Goal: Information Seeking & Learning: Learn about a topic

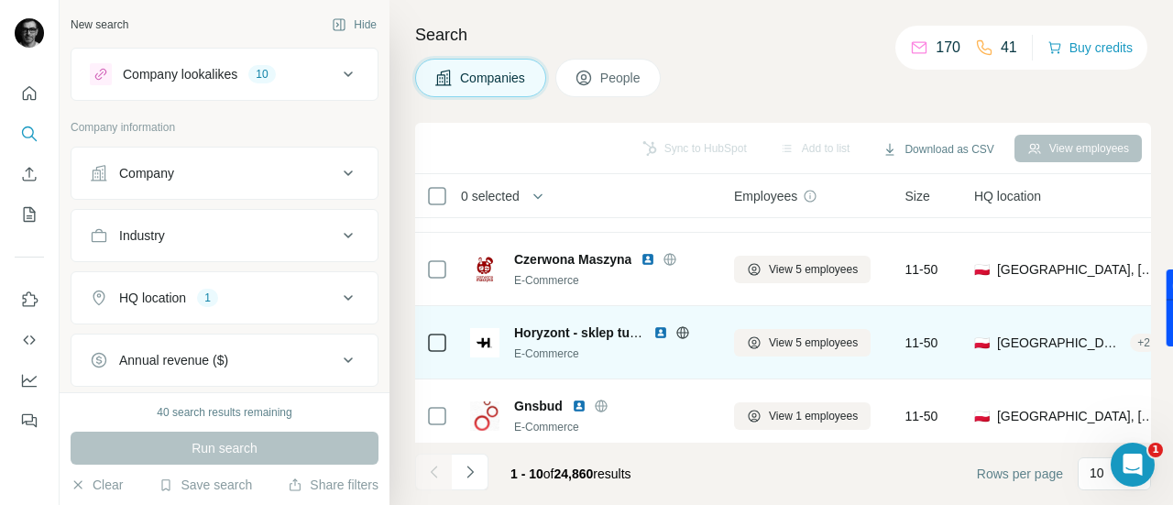
scroll to position [517, 0]
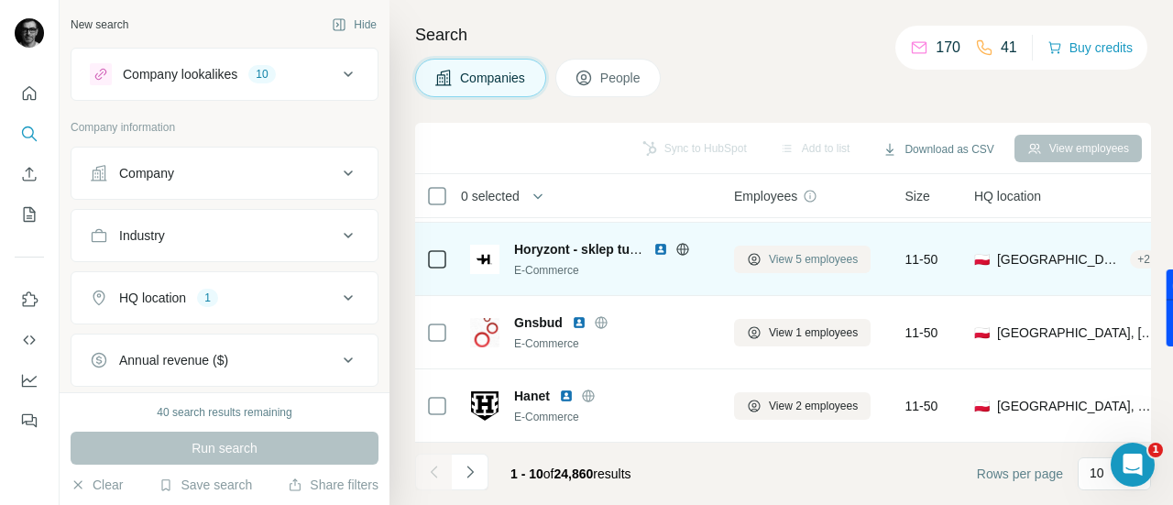
click at [817, 251] on span "View 5 employees" at bounding box center [813, 259] width 89 height 16
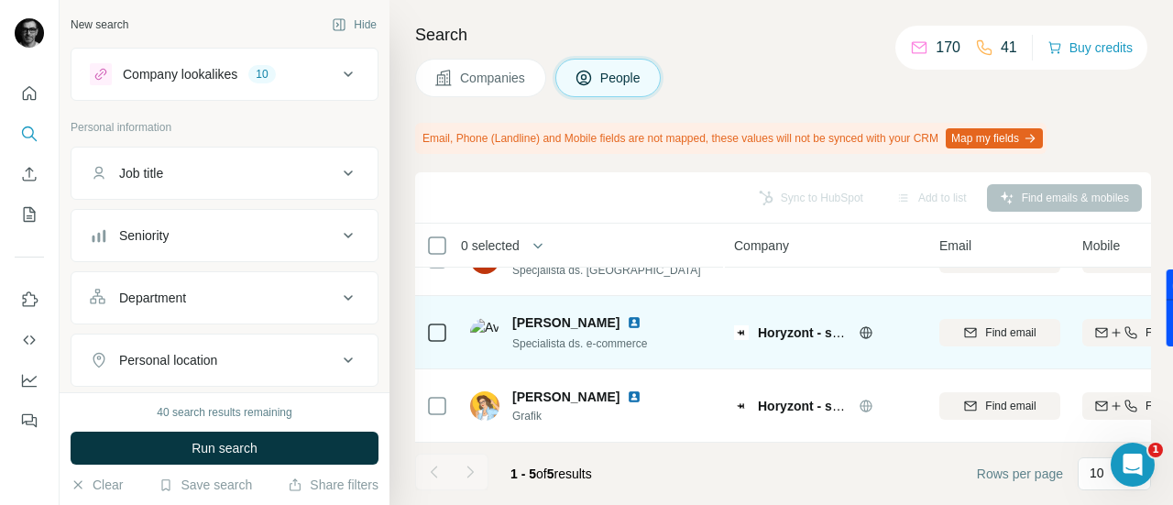
scroll to position [200, 0]
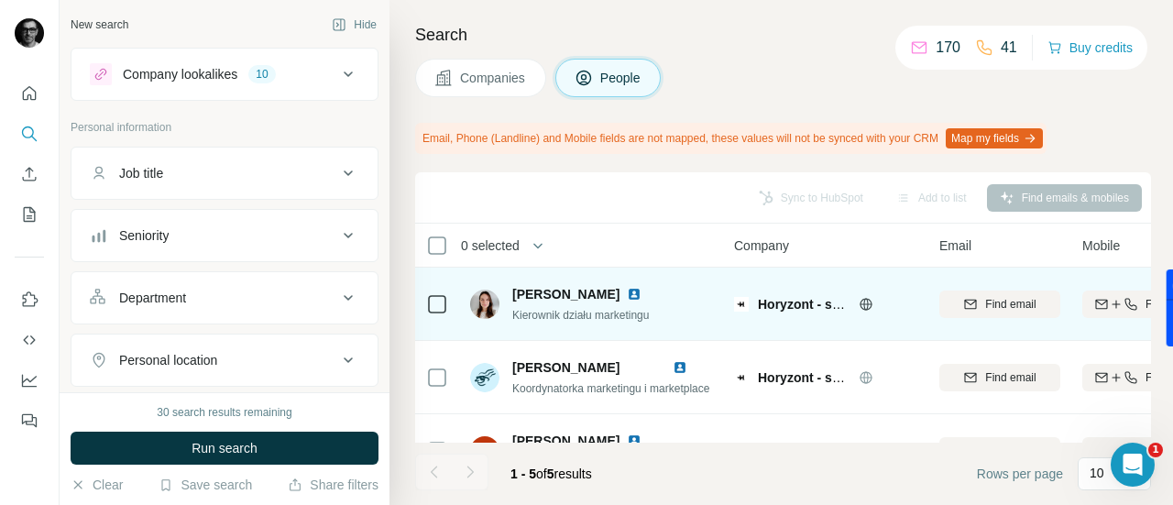
click at [628, 291] on img at bounding box center [634, 294] width 15 height 15
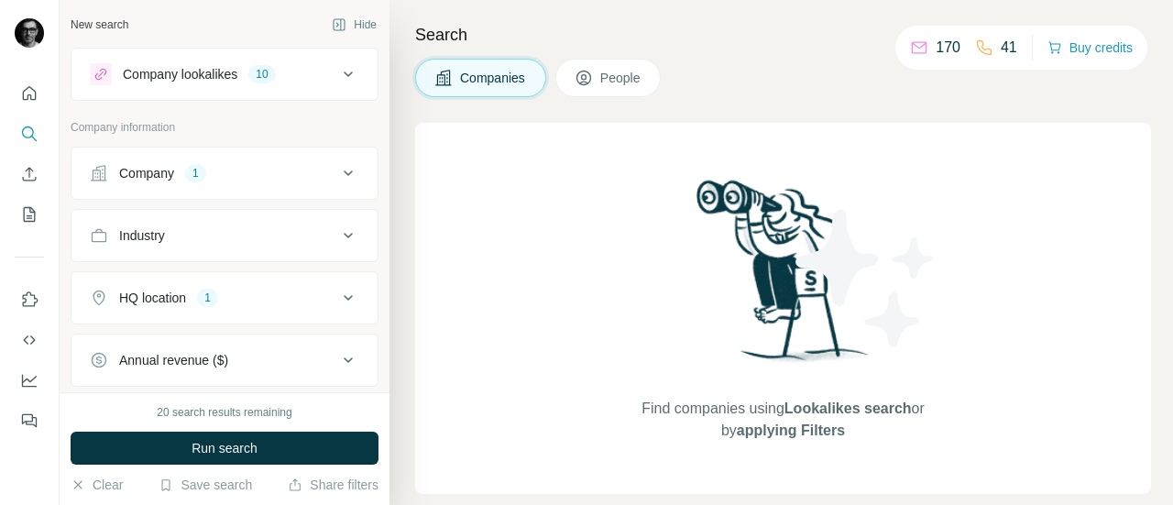
click at [614, 80] on span "People" at bounding box center [621, 78] width 42 height 18
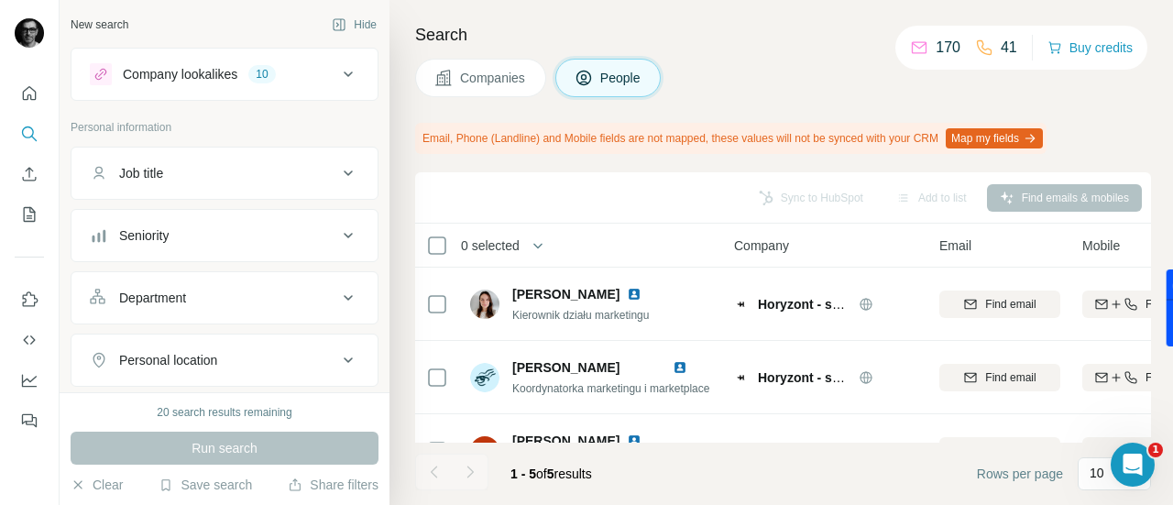
click at [481, 82] on span "Companies" at bounding box center [493, 78] width 67 height 18
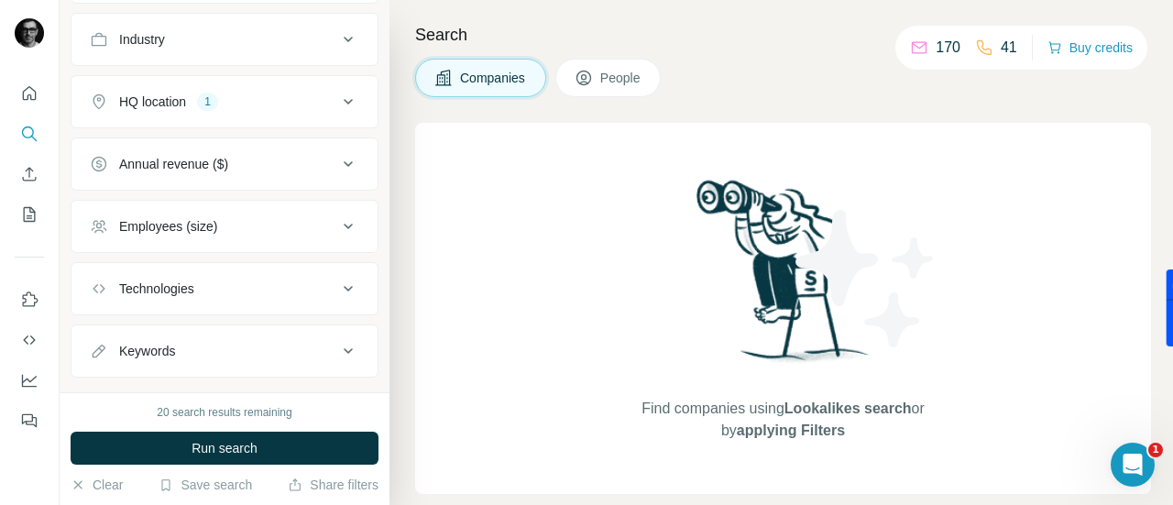
scroll to position [227, 0]
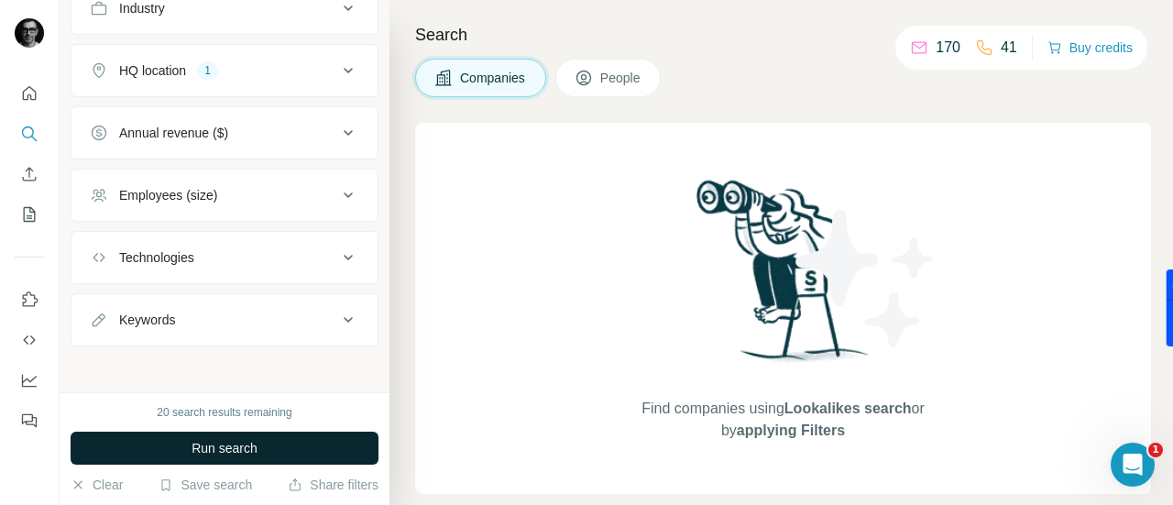
click at [250, 451] on span "Run search" at bounding box center [224, 448] width 66 height 18
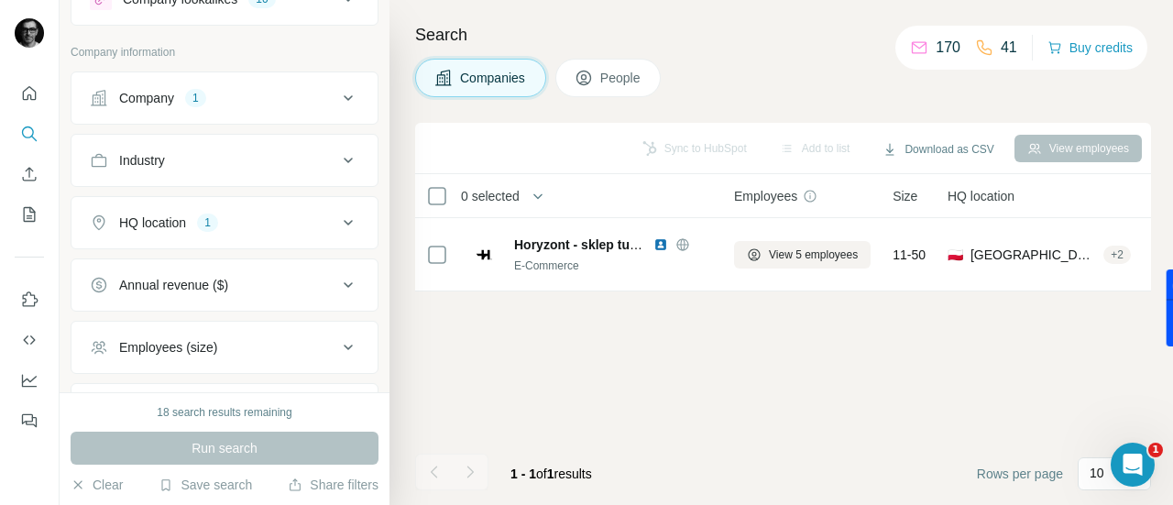
scroll to position [92, 0]
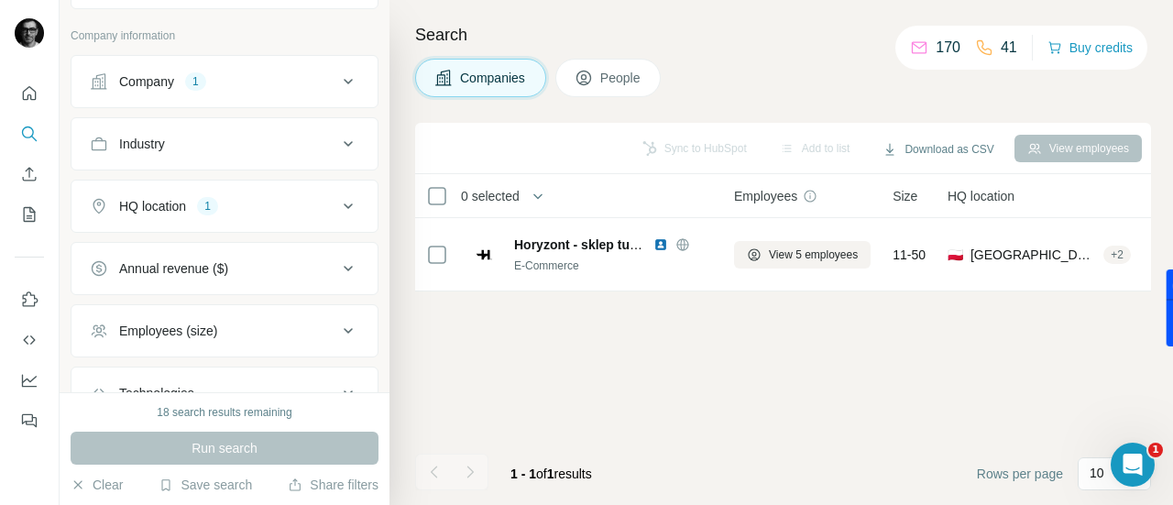
click at [290, 77] on div "Company 1" at bounding box center [213, 81] width 247 height 18
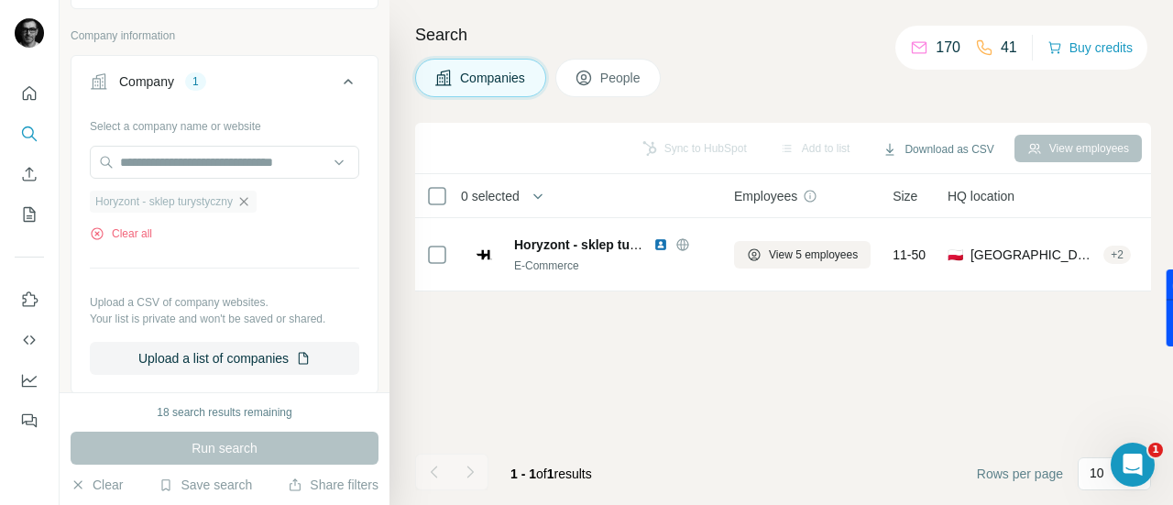
click at [251, 199] on icon "button" at bounding box center [243, 201] width 15 height 15
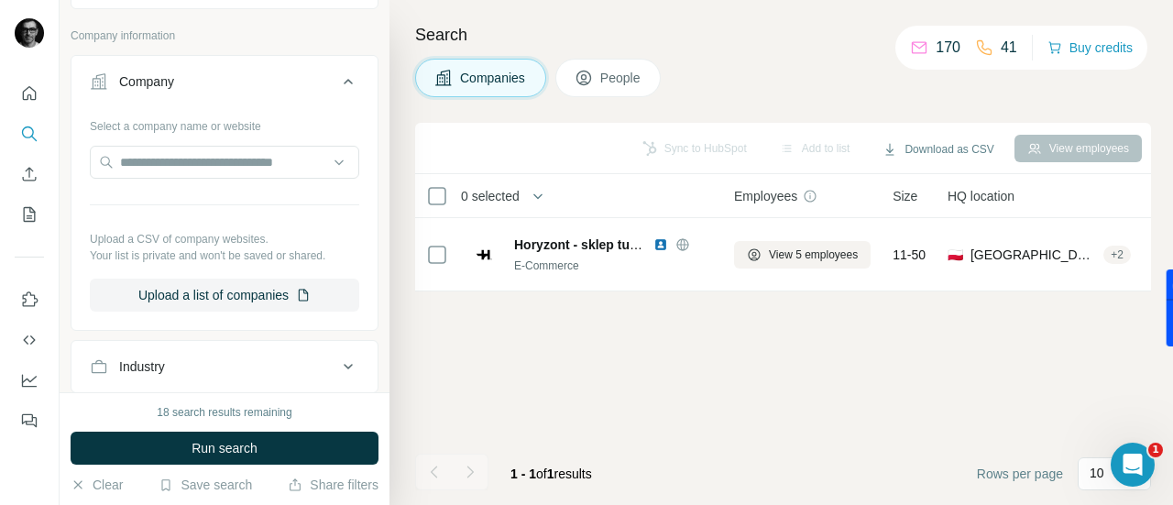
scroll to position [0, 0]
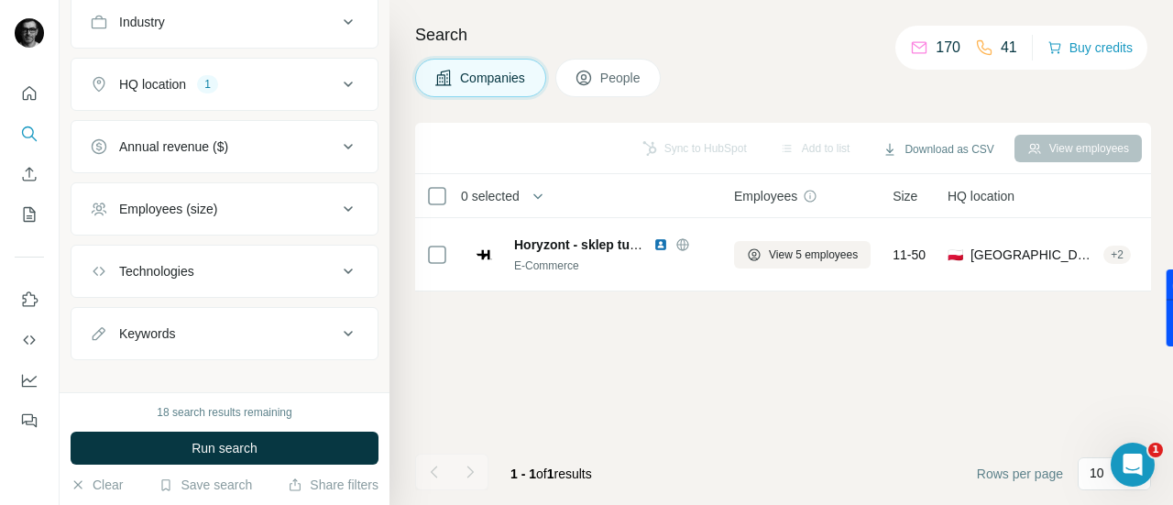
scroll to position [449, 0]
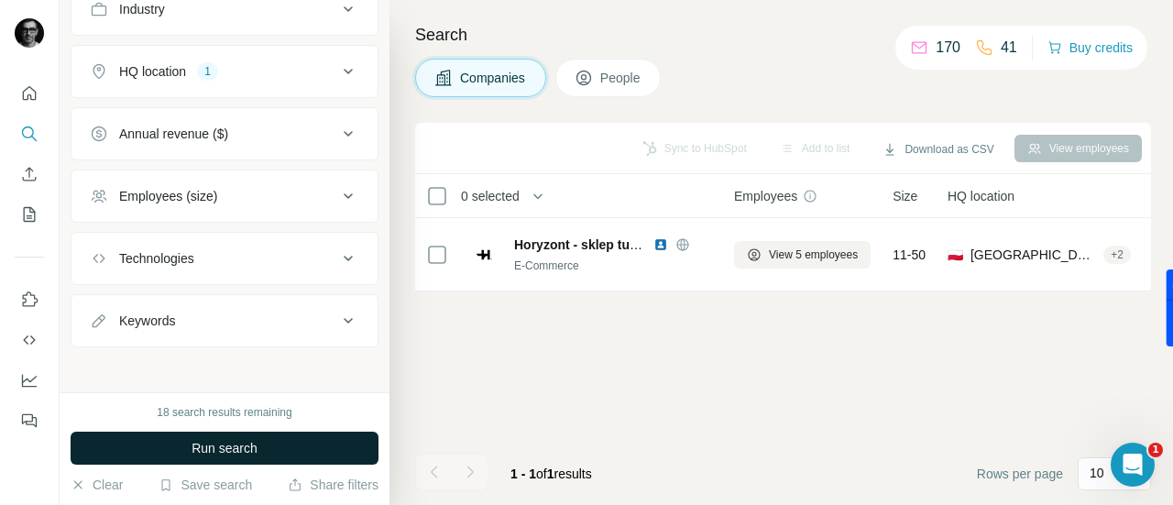
click at [165, 439] on button "Run search" at bounding box center [225, 448] width 308 height 33
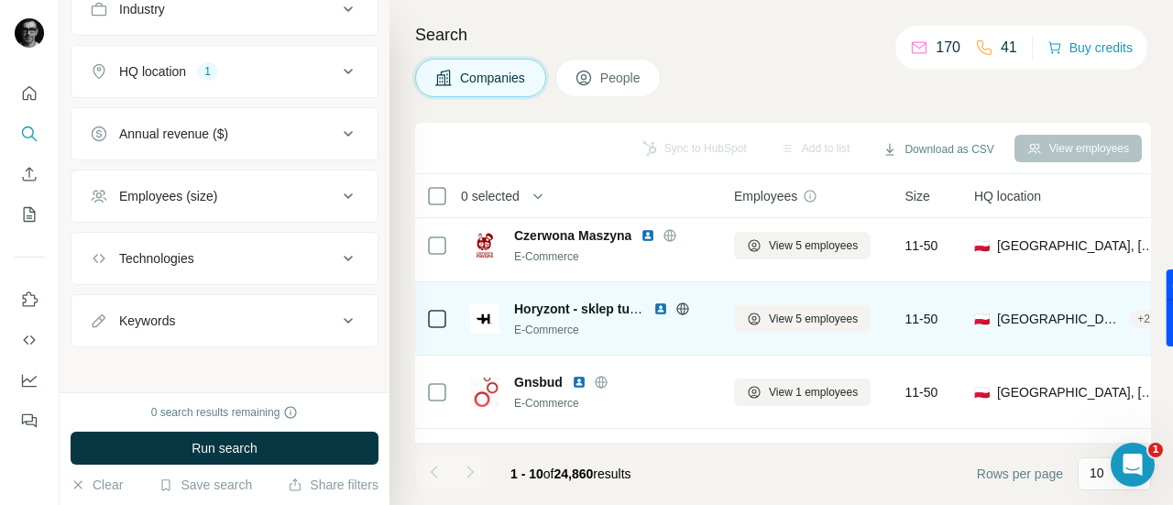
scroll to position [458, 0]
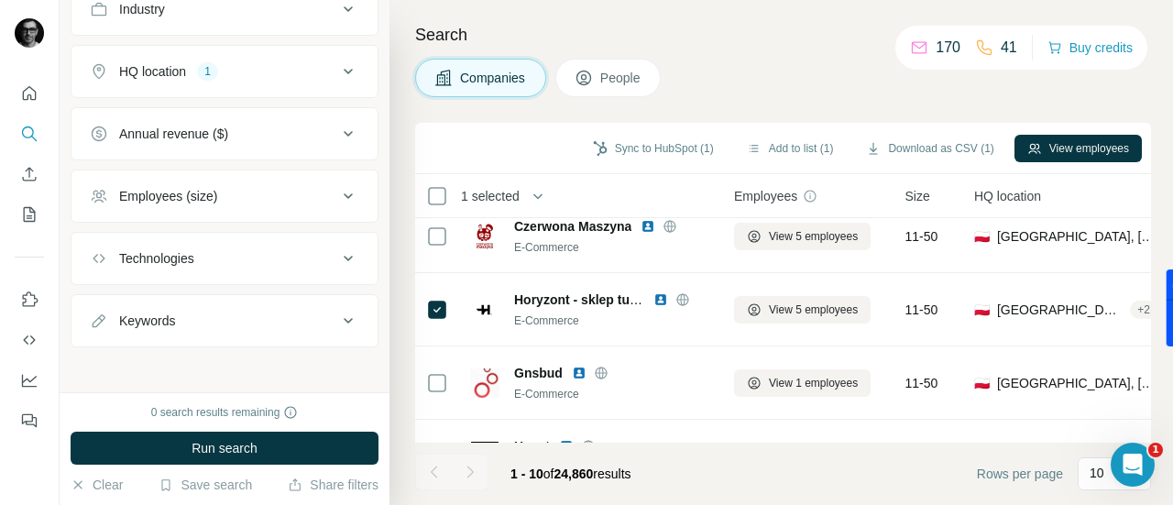
drag, startPoint x: 1054, startPoint y: 140, endPoint x: 544, endPoint y: 113, distance: 510.2
click at [543, 111] on div "Search Companies People Sync to HubSpot (1) Add to list (1) Download as CSV (1)…" at bounding box center [780, 252] width 783 height 505
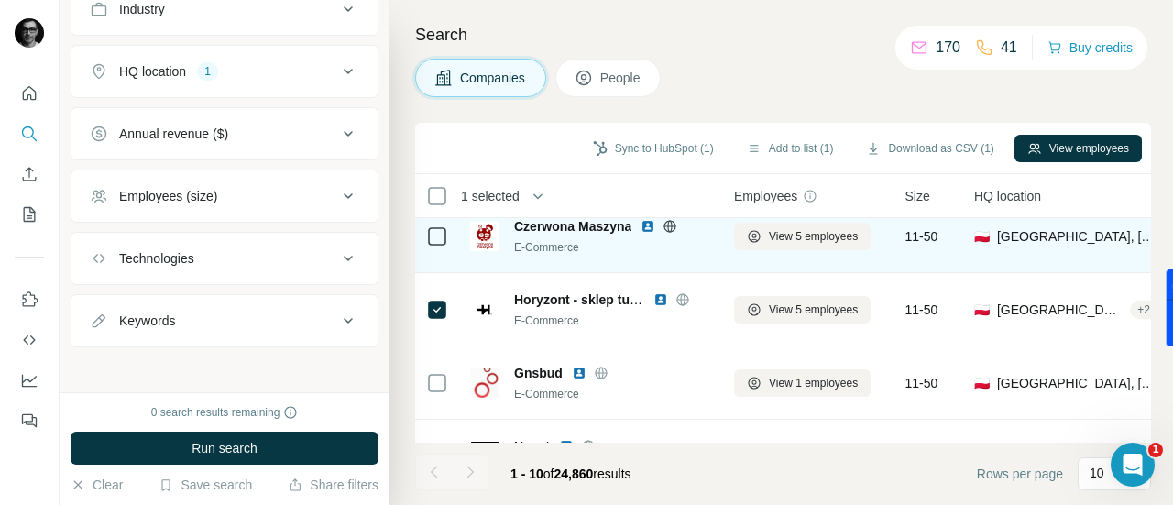
scroll to position [517, 0]
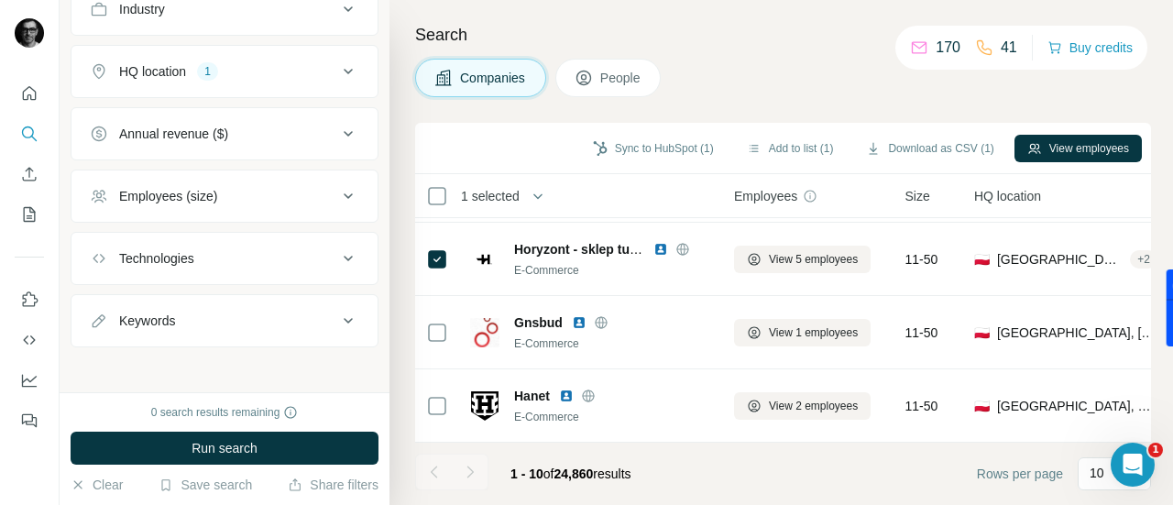
drag, startPoint x: 783, startPoint y: 245, endPoint x: 468, endPoint y: 115, distance: 341.0
click at [468, 115] on div "Search Companies People Sync to HubSpot (1) Add to list (1) Download as CSV (1)…" at bounding box center [780, 252] width 783 height 505
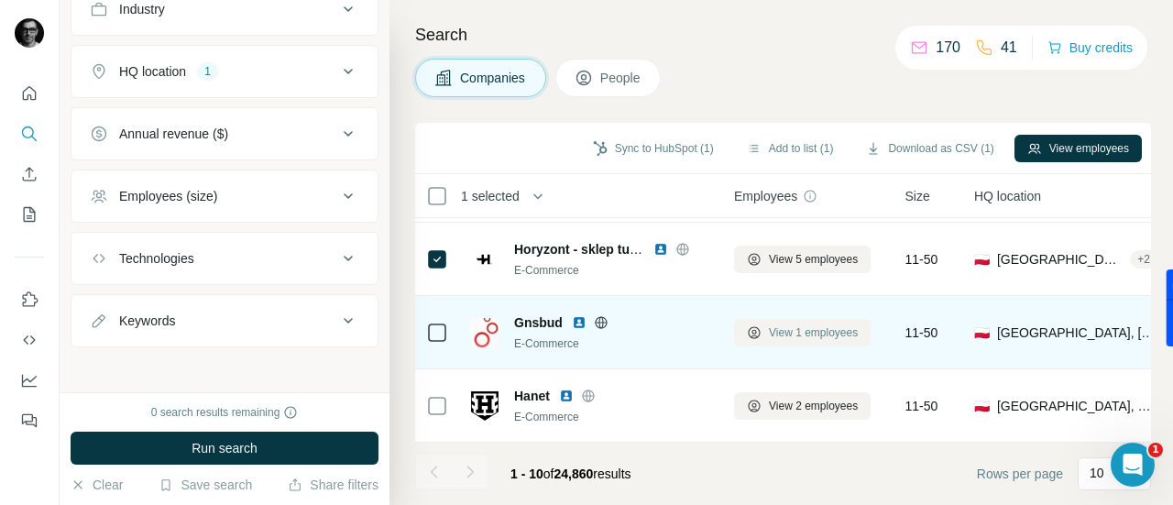
drag, startPoint x: 842, startPoint y: 330, endPoint x: 856, endPoint y: 321, distance: 16.5
click at [856, 324] on span "View 1 employees" at bounding box center [813, 332] width 89 height 16
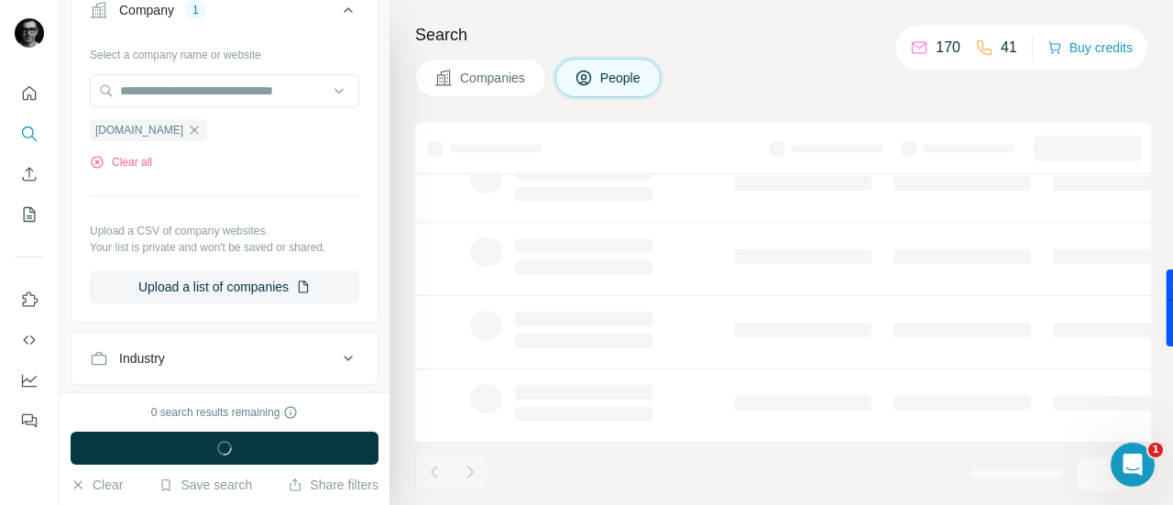
scroll to position [796, 0]
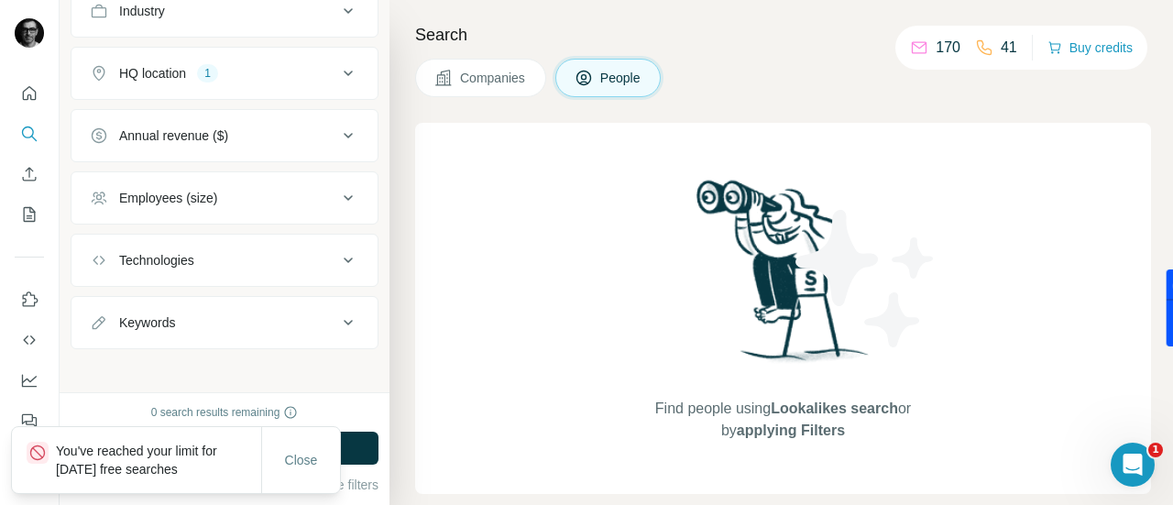
click at [491, 83] on span "Companies" at bounding box center [493, 78] width 67 height 18
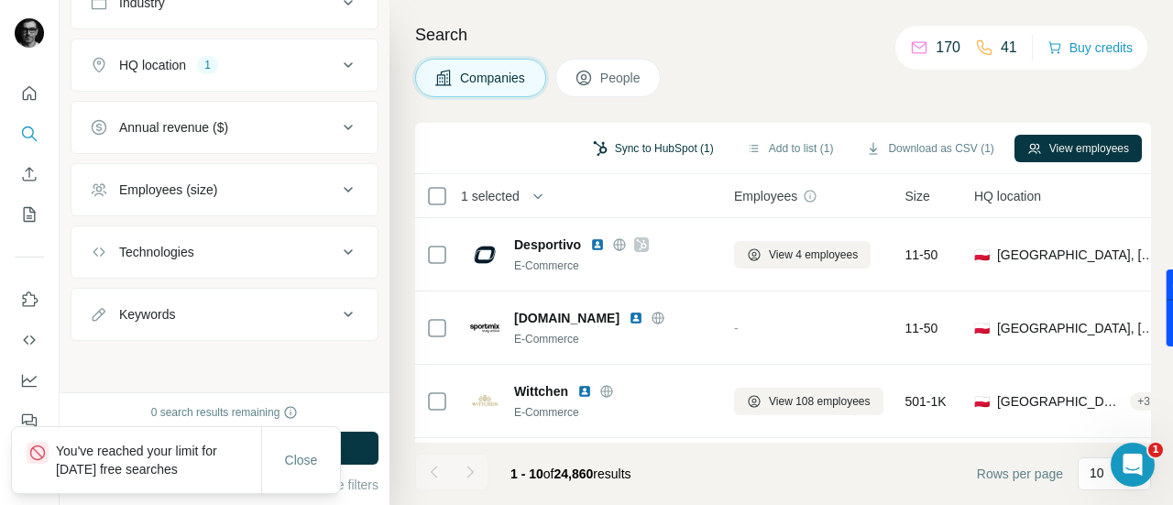
scroll to position [513, 0]
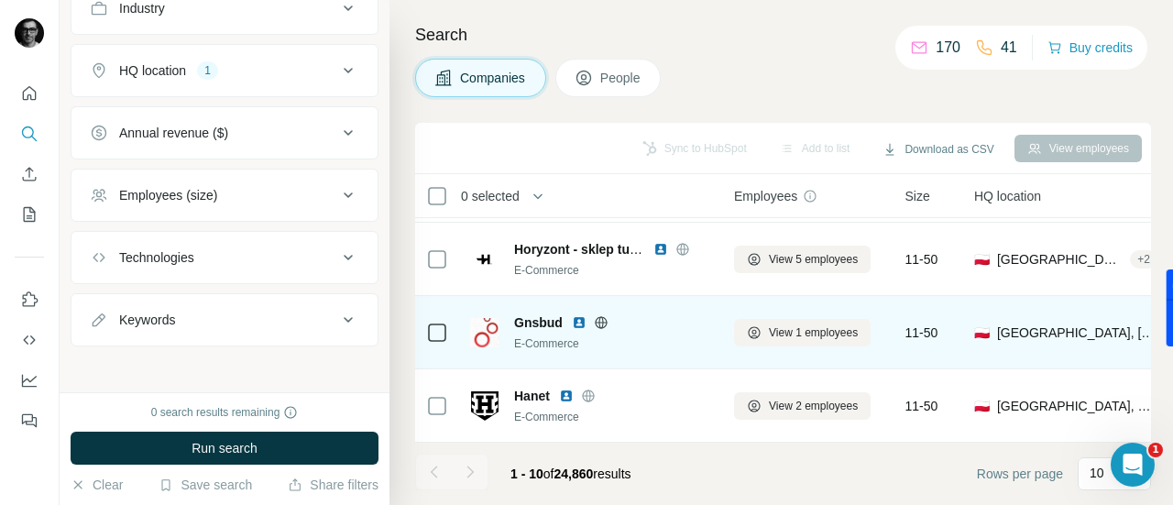
scroll to position [517, 0]
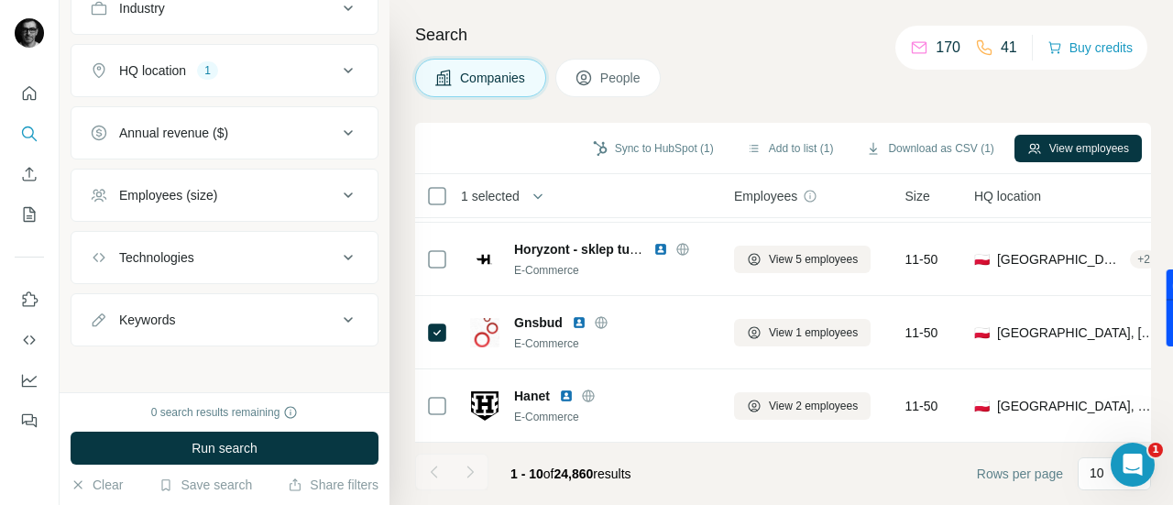
click at [630, 77] on span "People" at bounding box center [621, 78] width 42 height 18
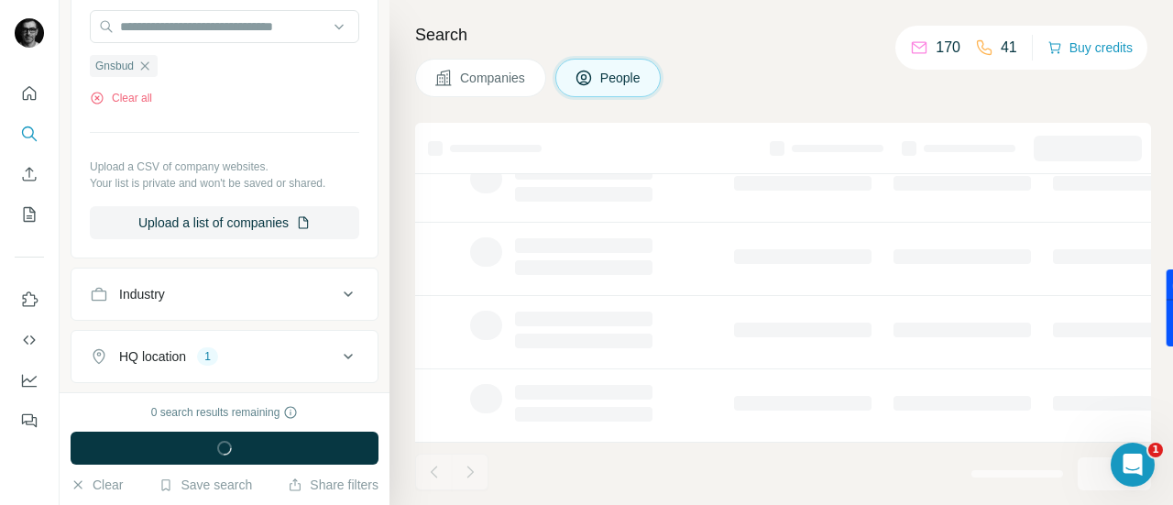
scroll to position [796, 0]
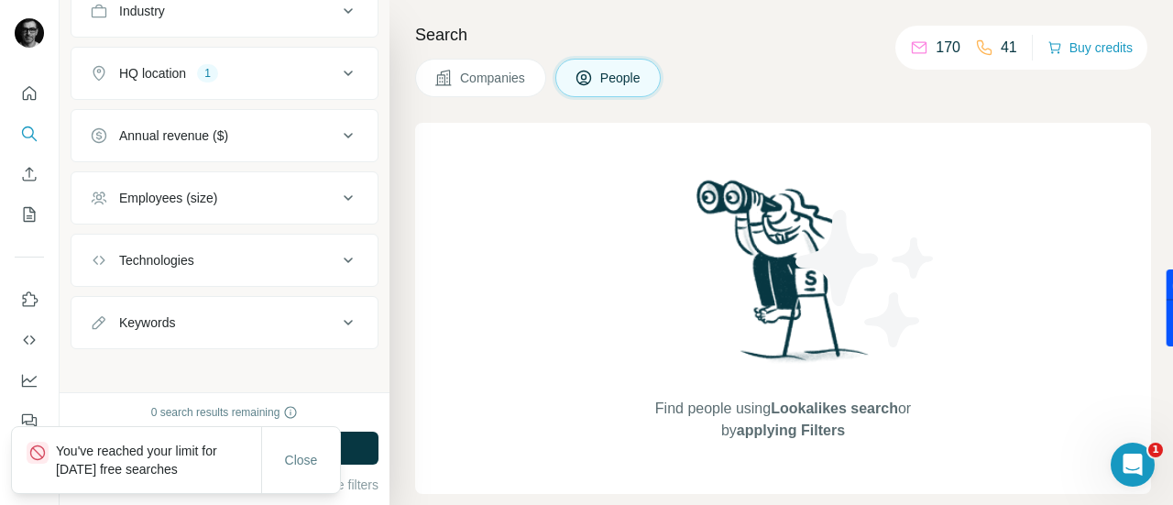
click at [492, 70] on span "Companies" at bounding box center [493, 78] width 67 height 18
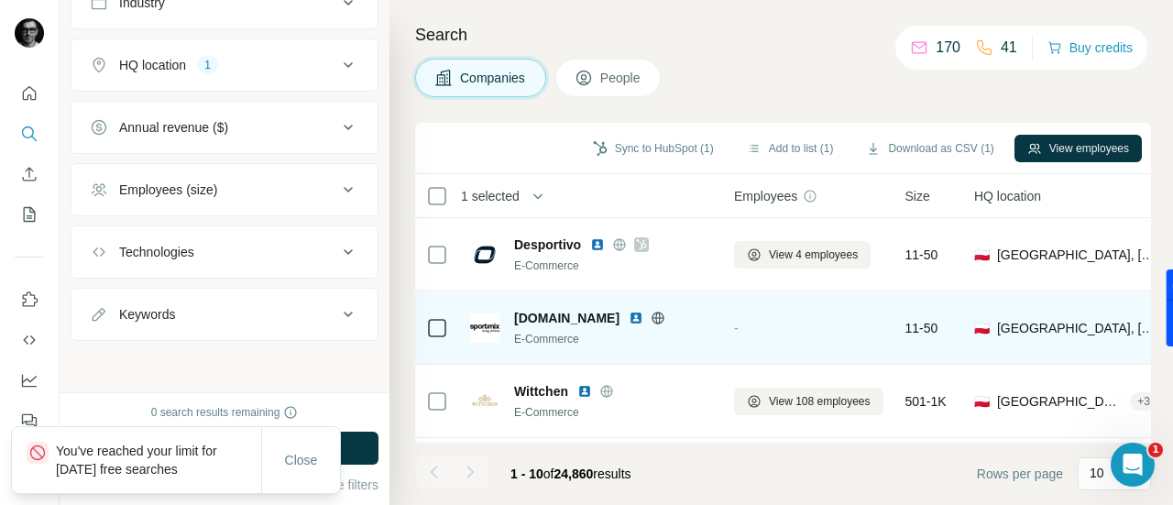
scroll to position [513, 0]
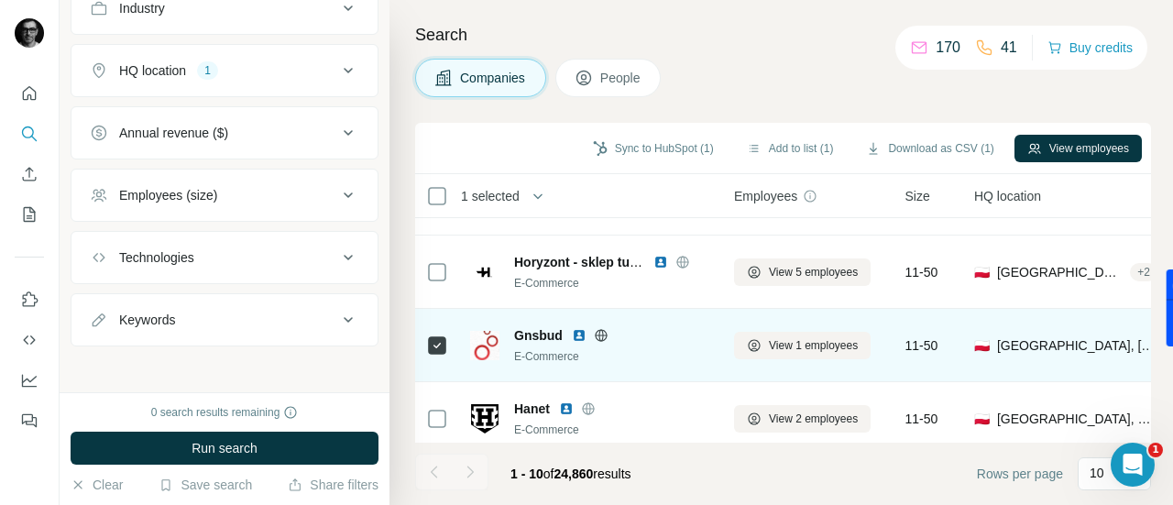
scroll to position [517, 0]
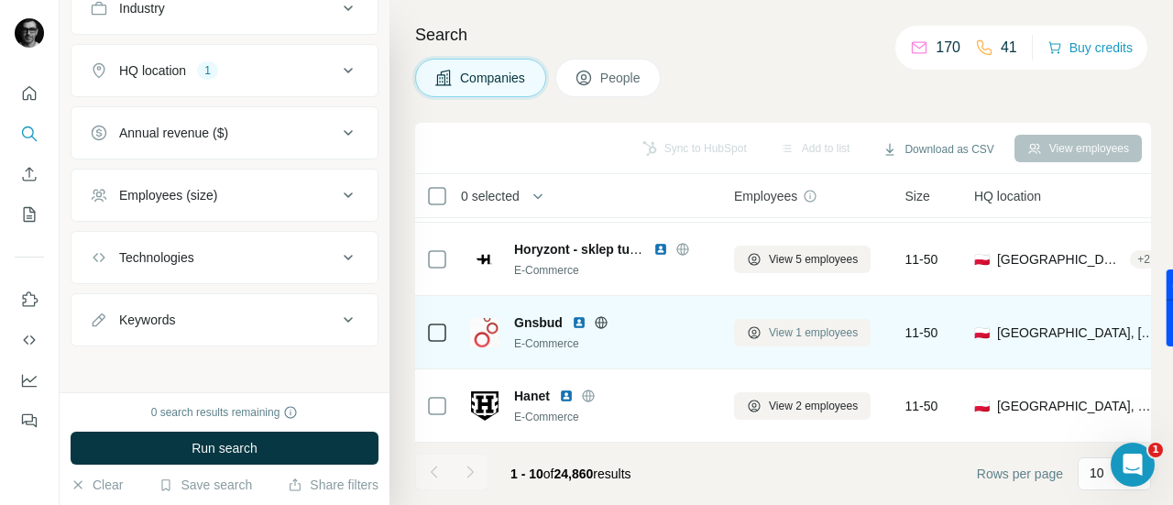
click at [806, 324] on span "View 1 employees" at bounding box center [813, 332] width 89 height 16
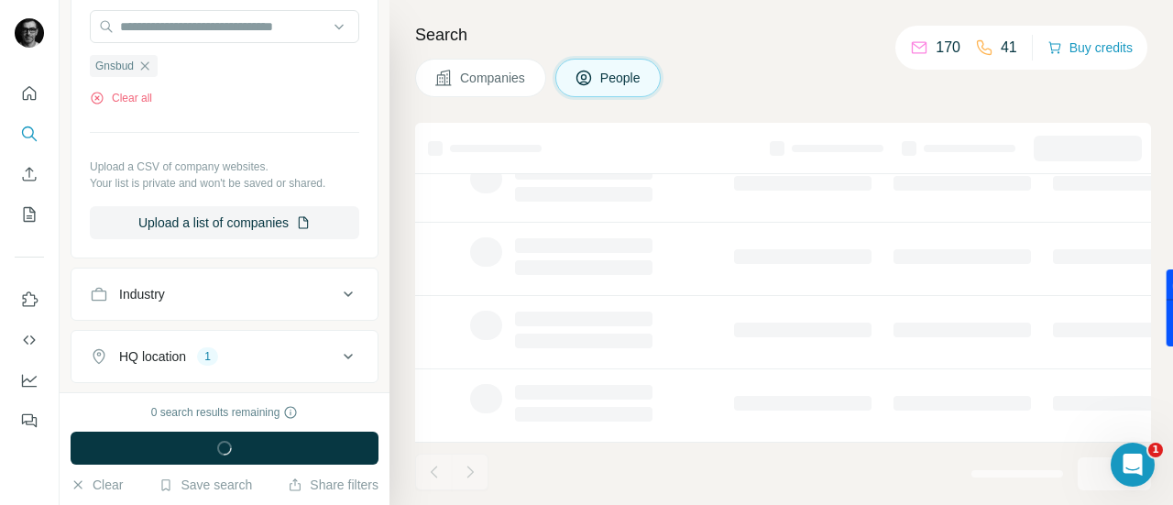
scroll to position [796, 0]
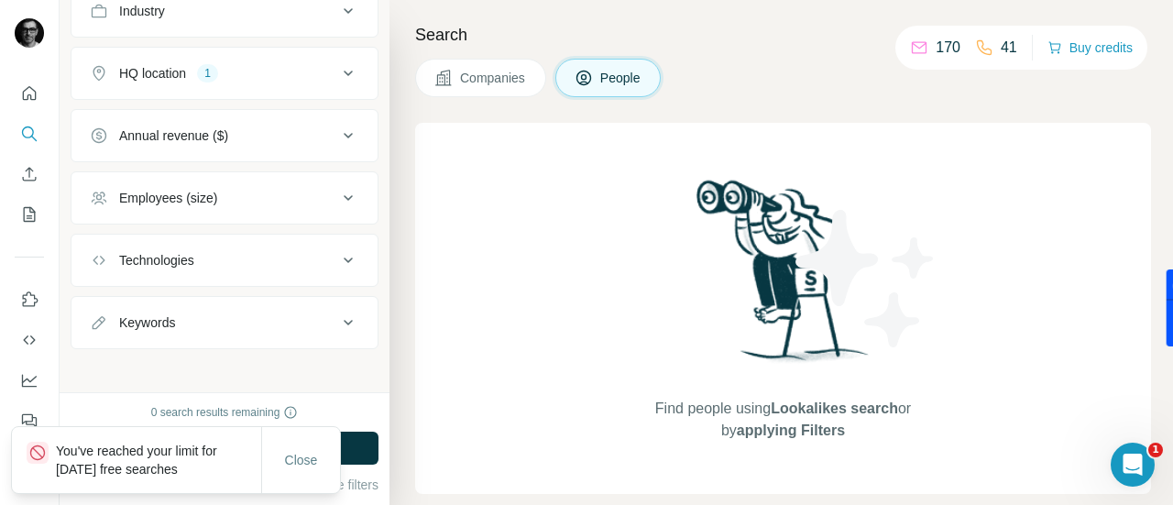
click at [486, 78] on span "Companies" at bounding box center [493, 78] width 67 height 18
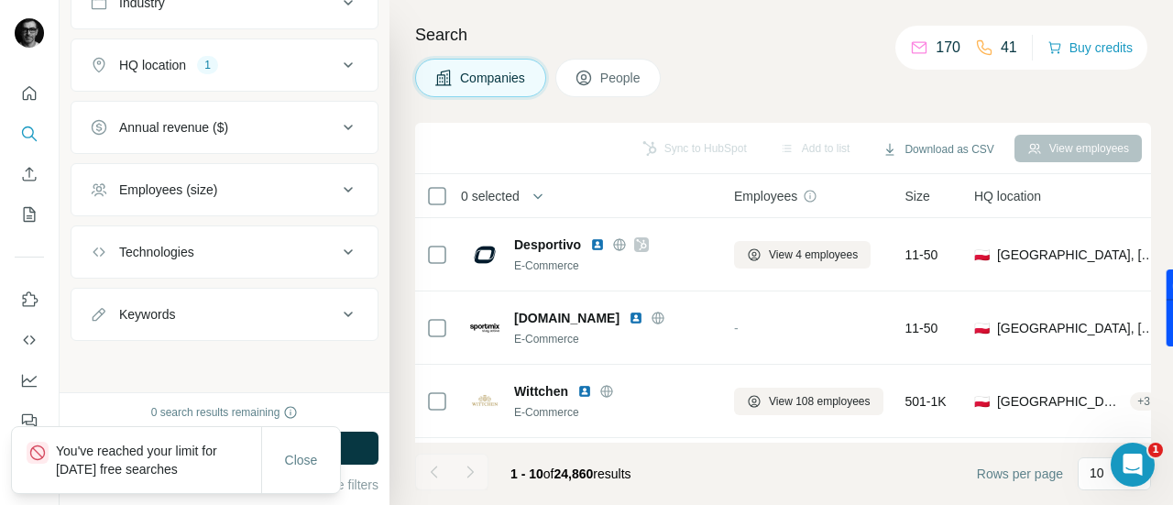
scroll to position [513, 0]
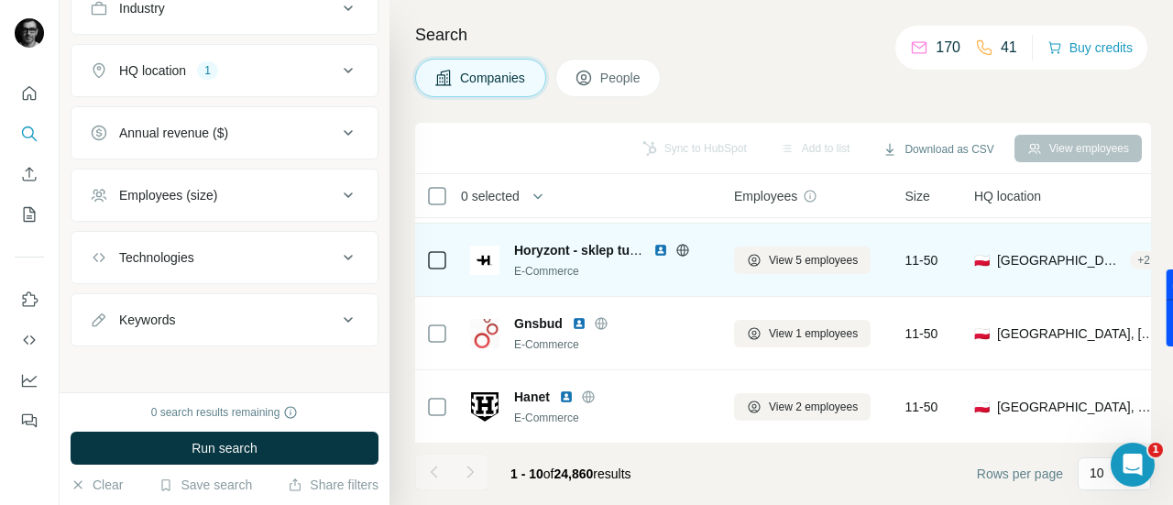
scroll to position [517, 0]
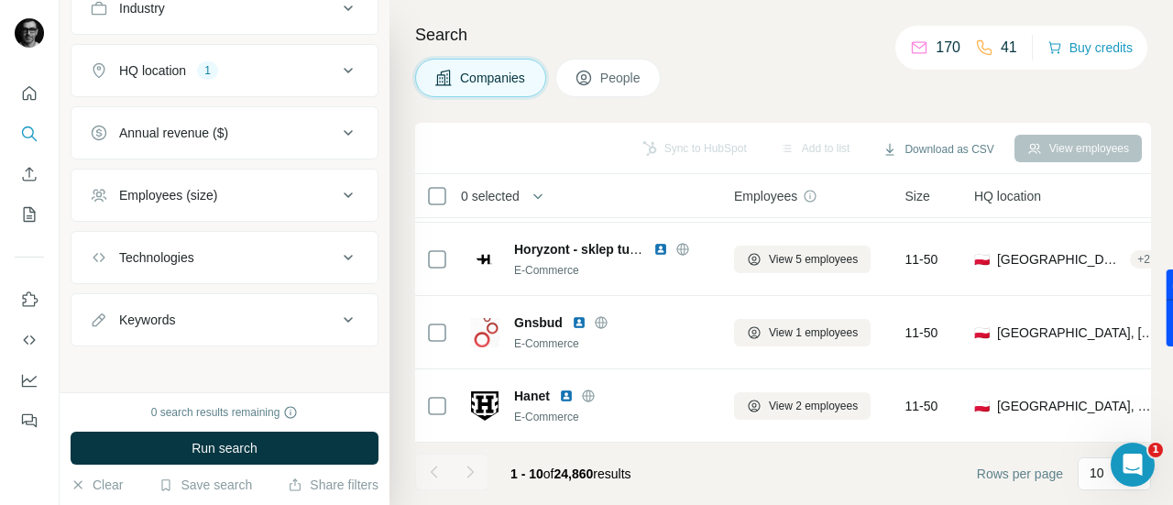
click at [618, 479] on span "1 - 10 of 24,860 results" at bounding box center [570, 473] width 121 height 15
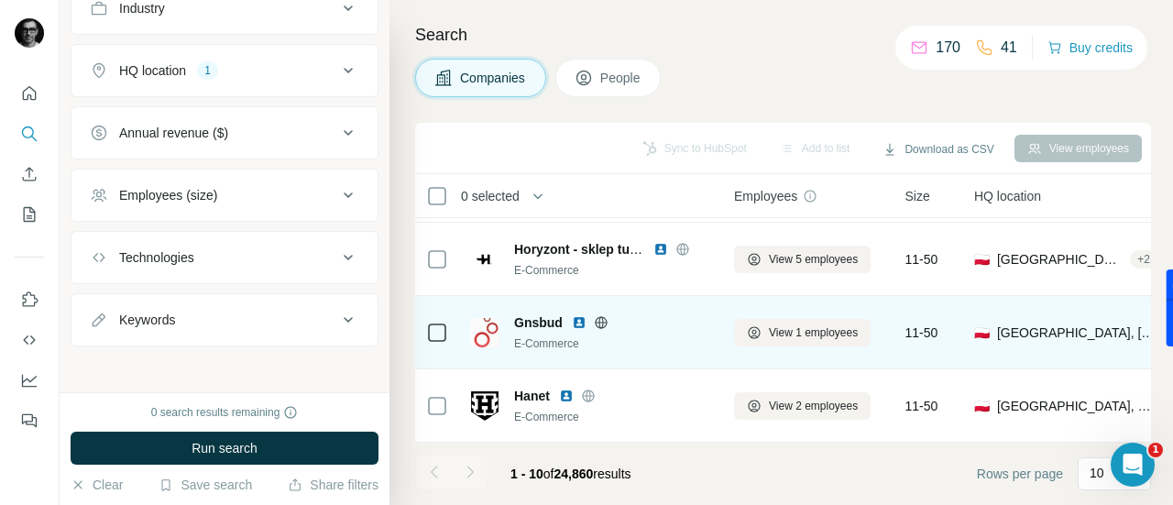
scroll to position [0, 0]
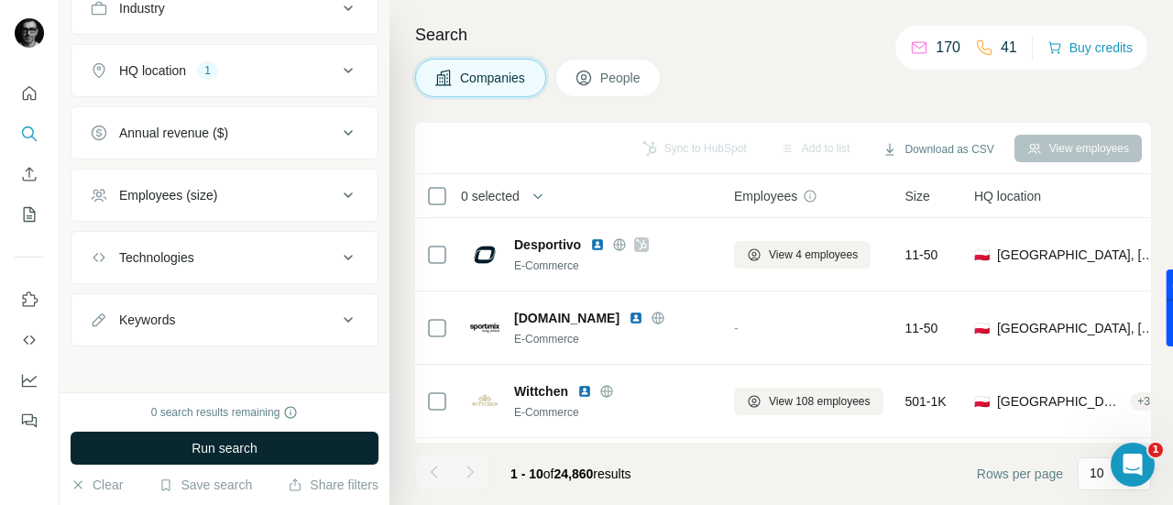
click at [266, 440] on button "Run search" at bounding box center [225, 448] width 308 height 33
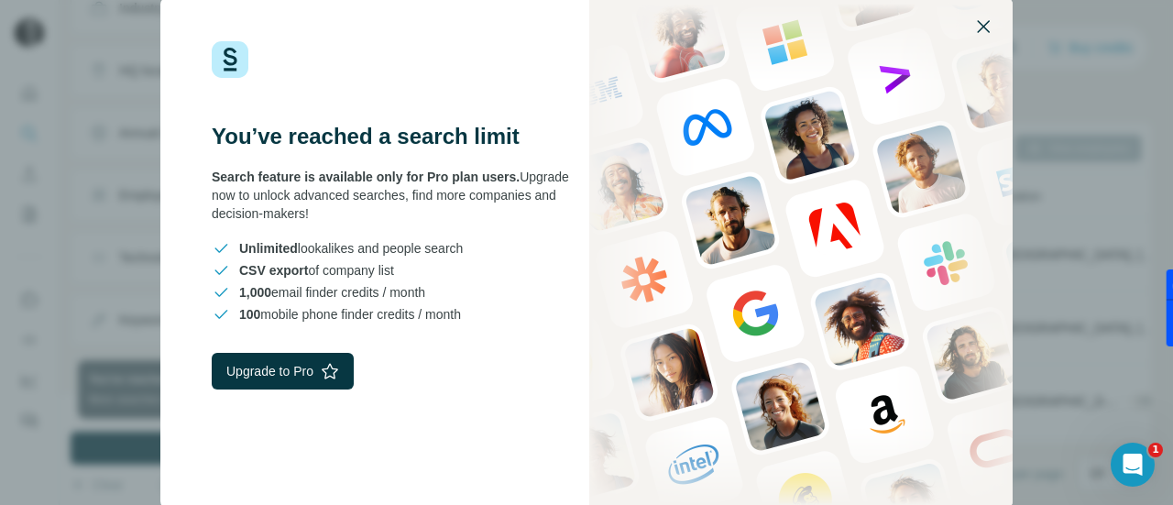
drag, startPoint x: 991, startPoint y: 20, endPoint x: 987, endPoint y: 31, distance: 11.9
click at [991, 19] on icon "button" at bounding box center [983, 27] width 22 height 22
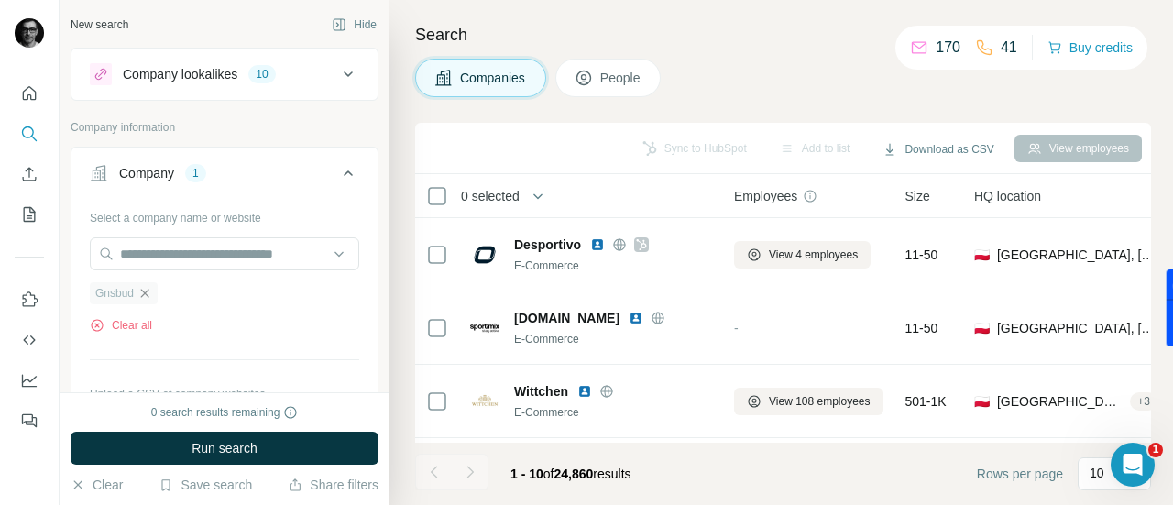
click at [144, 293] on icon "button" at bounding box center [144, 293] width 15 height 15
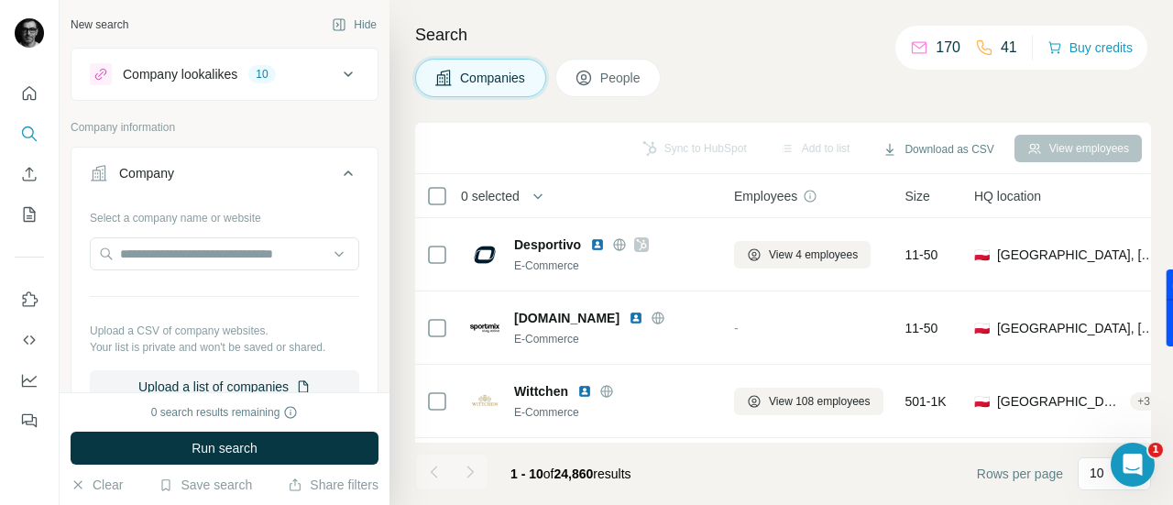
scroll to position [517, 0]
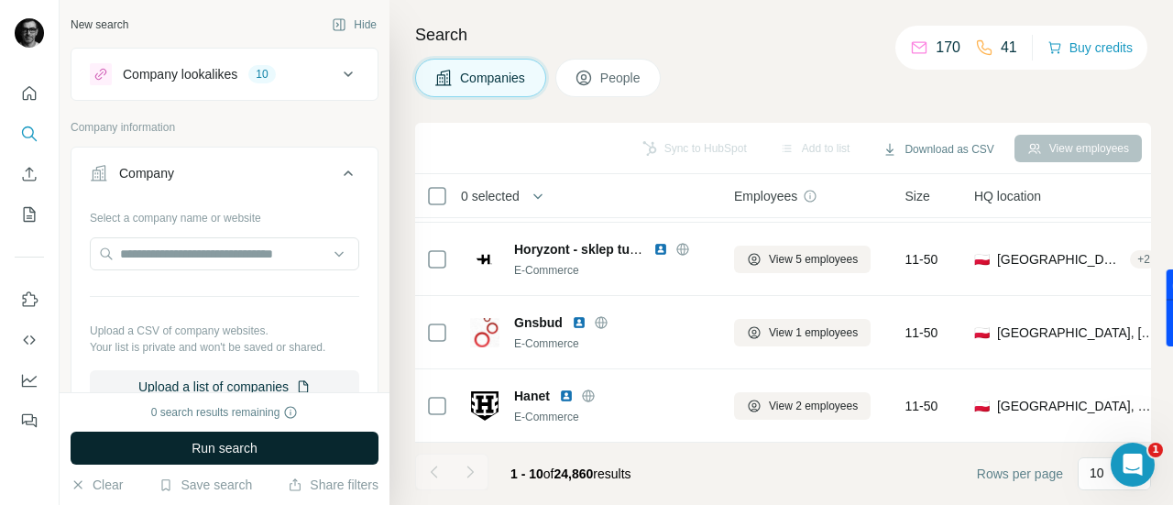
click at [214, 439] on span "Run search" at bounding box center [224, 448] width 66 height 18
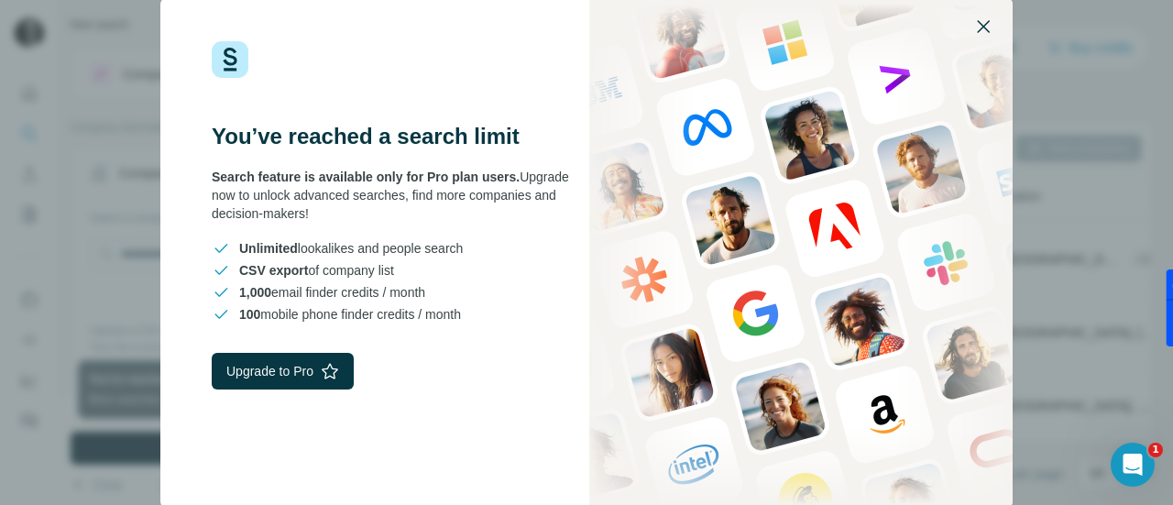
click at [976, 13] on button "button" at bounding box center [983, 27] width 44 height 44
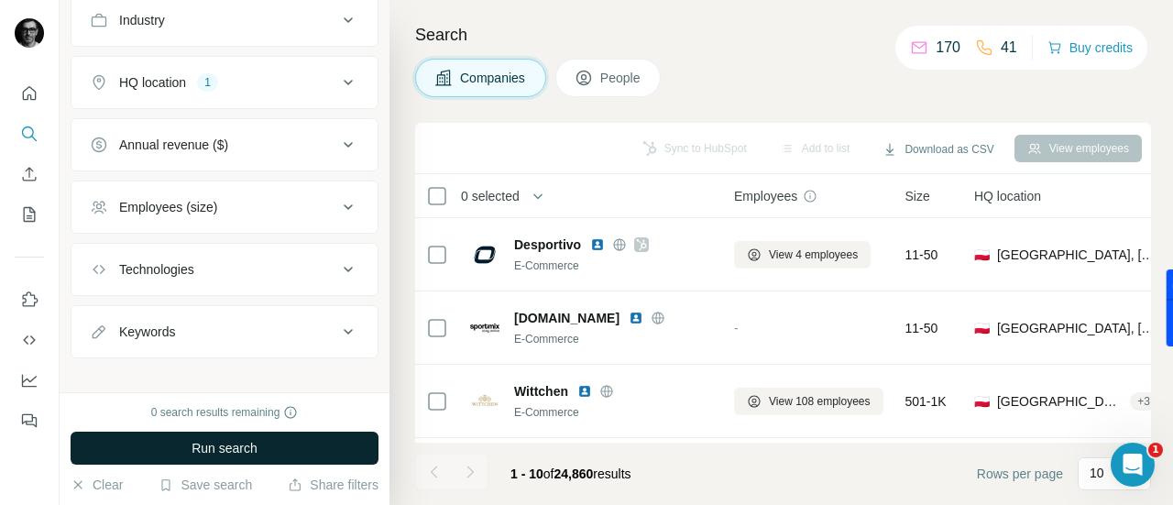
scroll to position [449, 0]
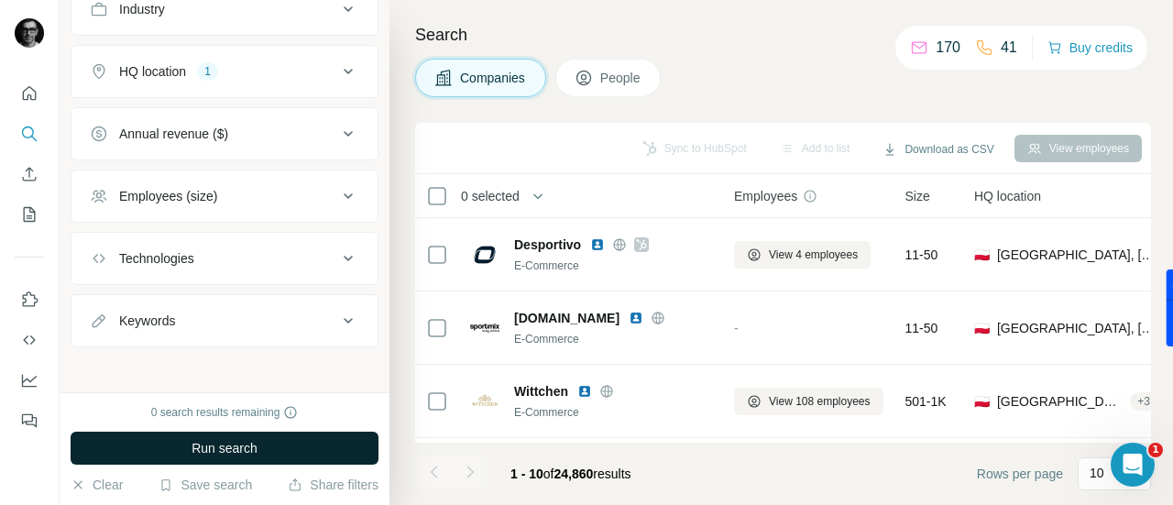
click at [219, 440] on span "Run search" at bounding box center [224, 448] width 66 height 18
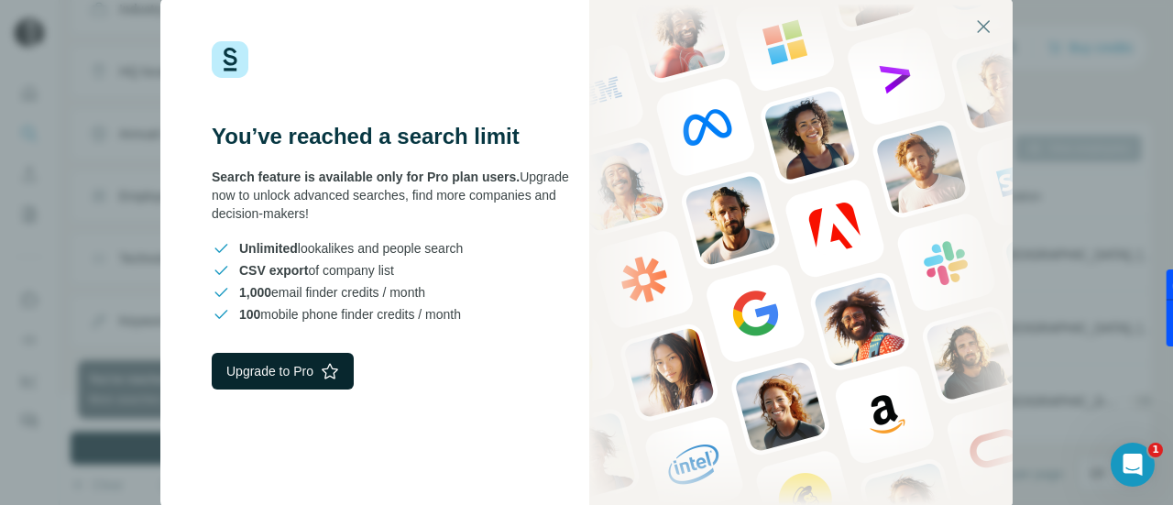
click at [305, 367] on button "Upgrade to Pro" at bounding box center [283, 371] width 142 height 37
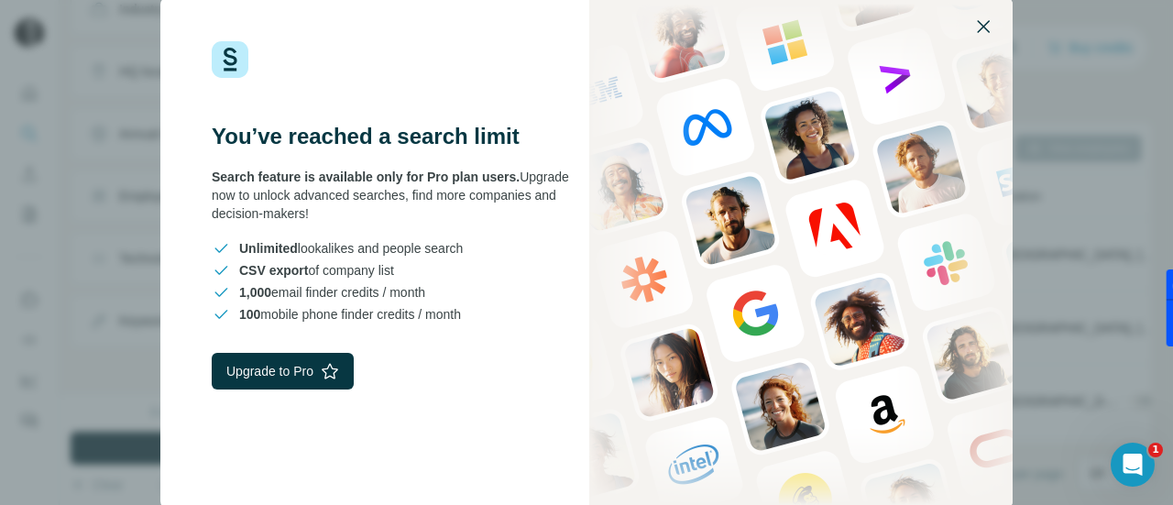
click at [982, 10] on button "button" at bounding box center [983, 27] width 44 height 44
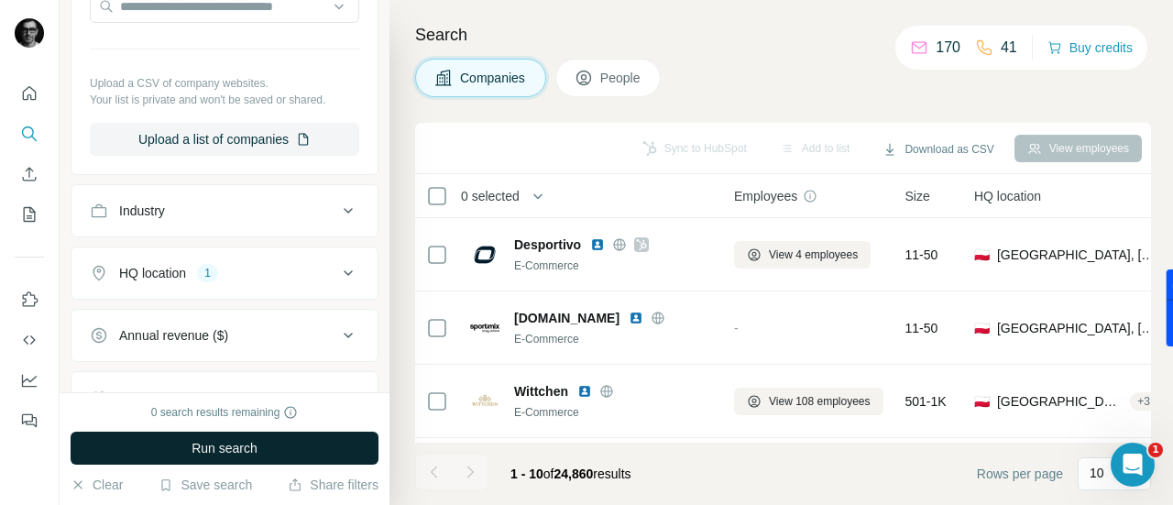
scroll to position [0, 0]
